Goal: Navigation & Orientation: Find specific page/section

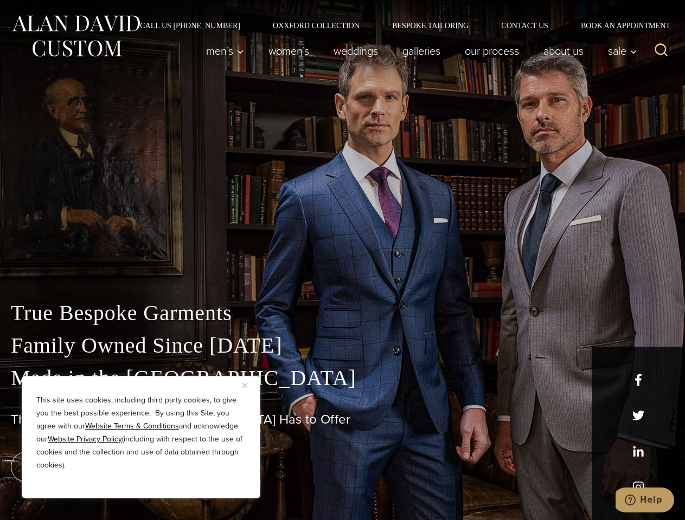
click at [342, 260] on div "True Bespoke Garments Family Owned Since [DATE] Made in [GEOGRAPHIC_DATA] The B…" at bounding box center [342, 382] width 685 height 278
click at [249, 385] on button "Close" at bounding box center [248, 385] width 13 height 13
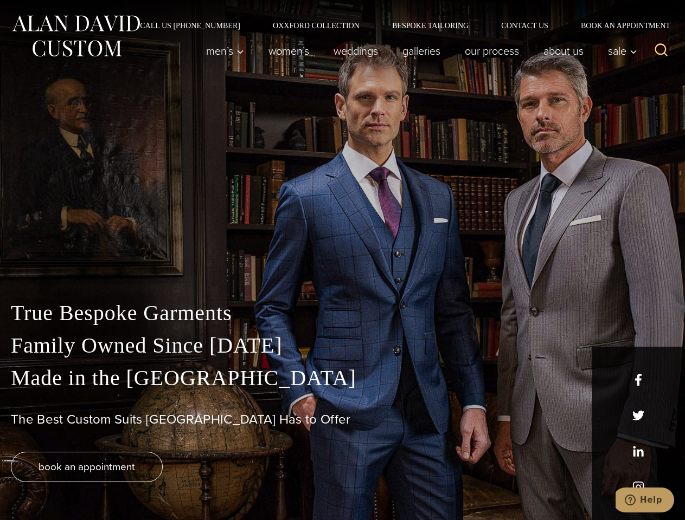
click at [141, 484] on div "True Bespoke Garments Family Owned Since [DATE] Made in [GEOGRAPHIC_DATA] The B…" at bounding box center [342, 408] width 685 height 223
click at [661, 51] on icon "Search" at bounding box center [661, 50] width 16 height 16
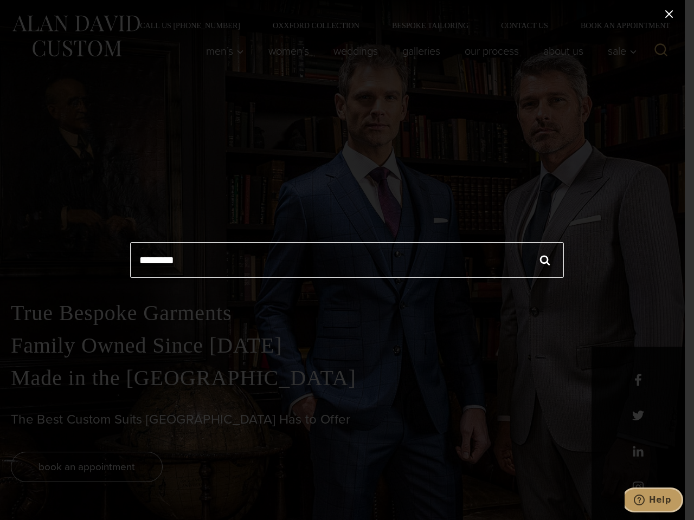
click at [644, 500] on icon "Help" at bounding box center [639, 500] width 11 height 11
